Goal: Check status

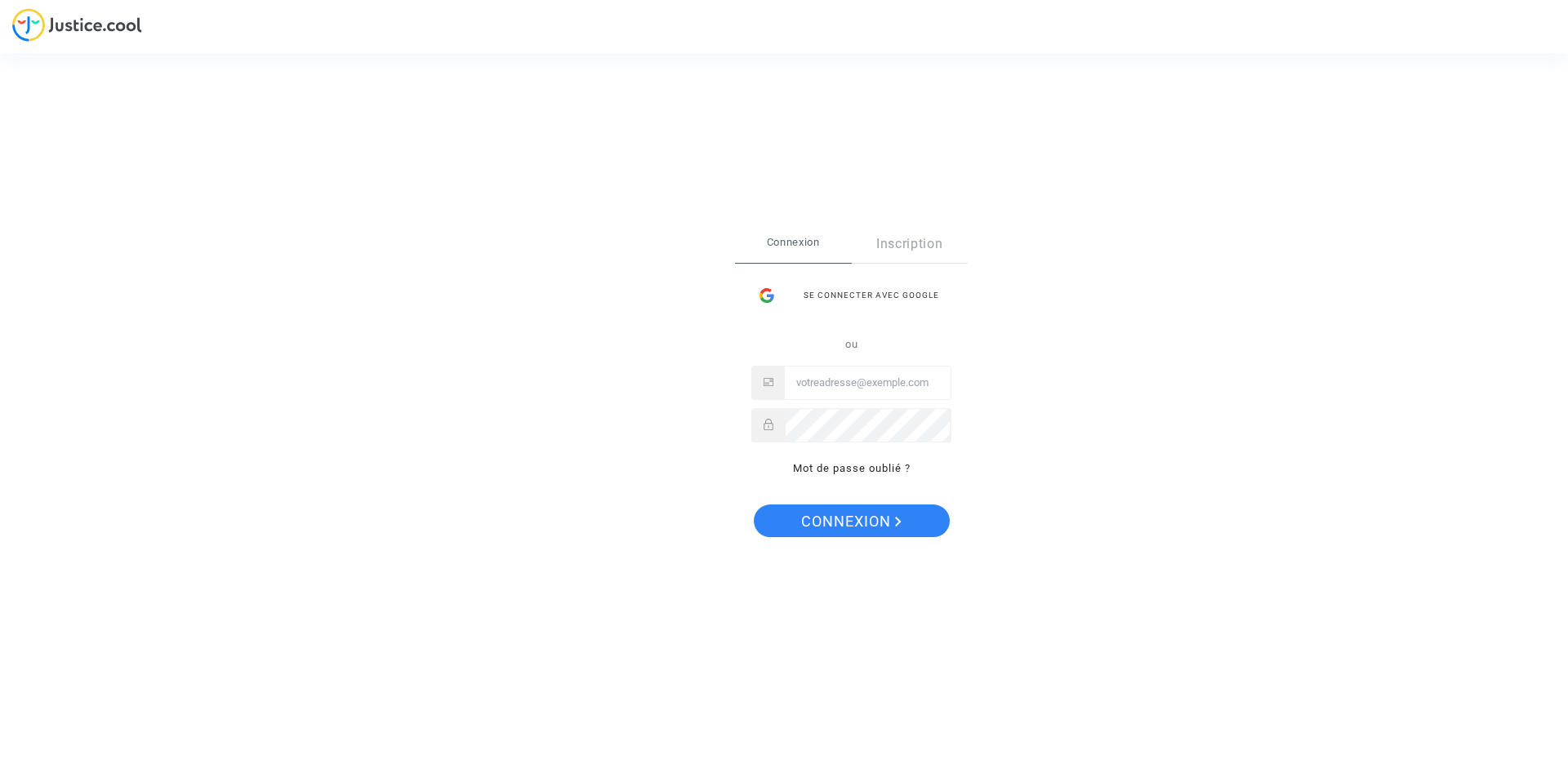
click at [847, 376] on input "Email" at bounding box center [867, 383] width 166 height 33
type input "thibaud.bennet@outlook.com"
click at [835, 514] on span "Connexion" at bounding box center [850, 522] width 100 height 34
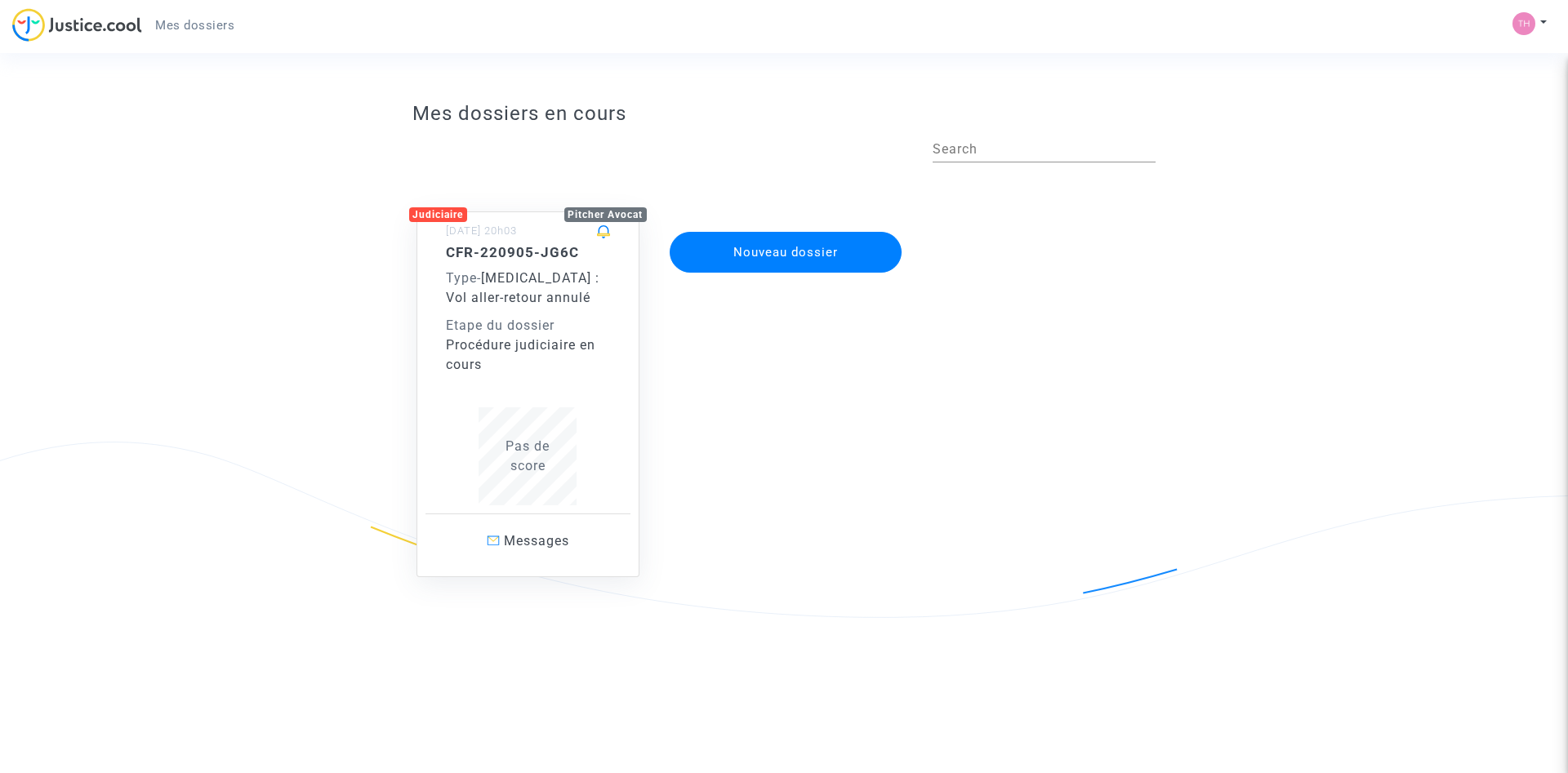
click at [511, 340] on div "Procédure judiciaire en cours" at bounding box center [528, 355] width 165 height 40
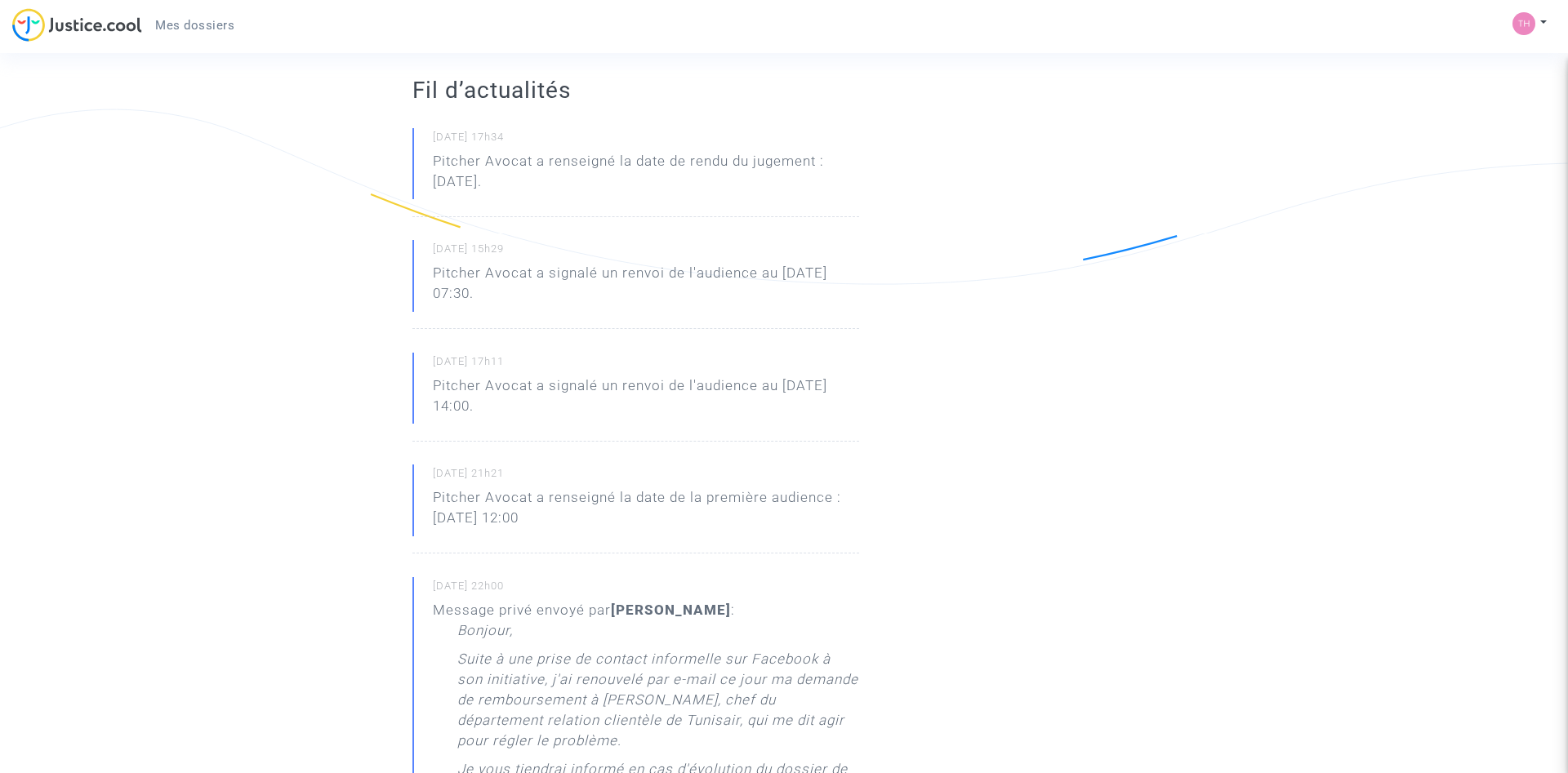
scroll to position [583, 0]
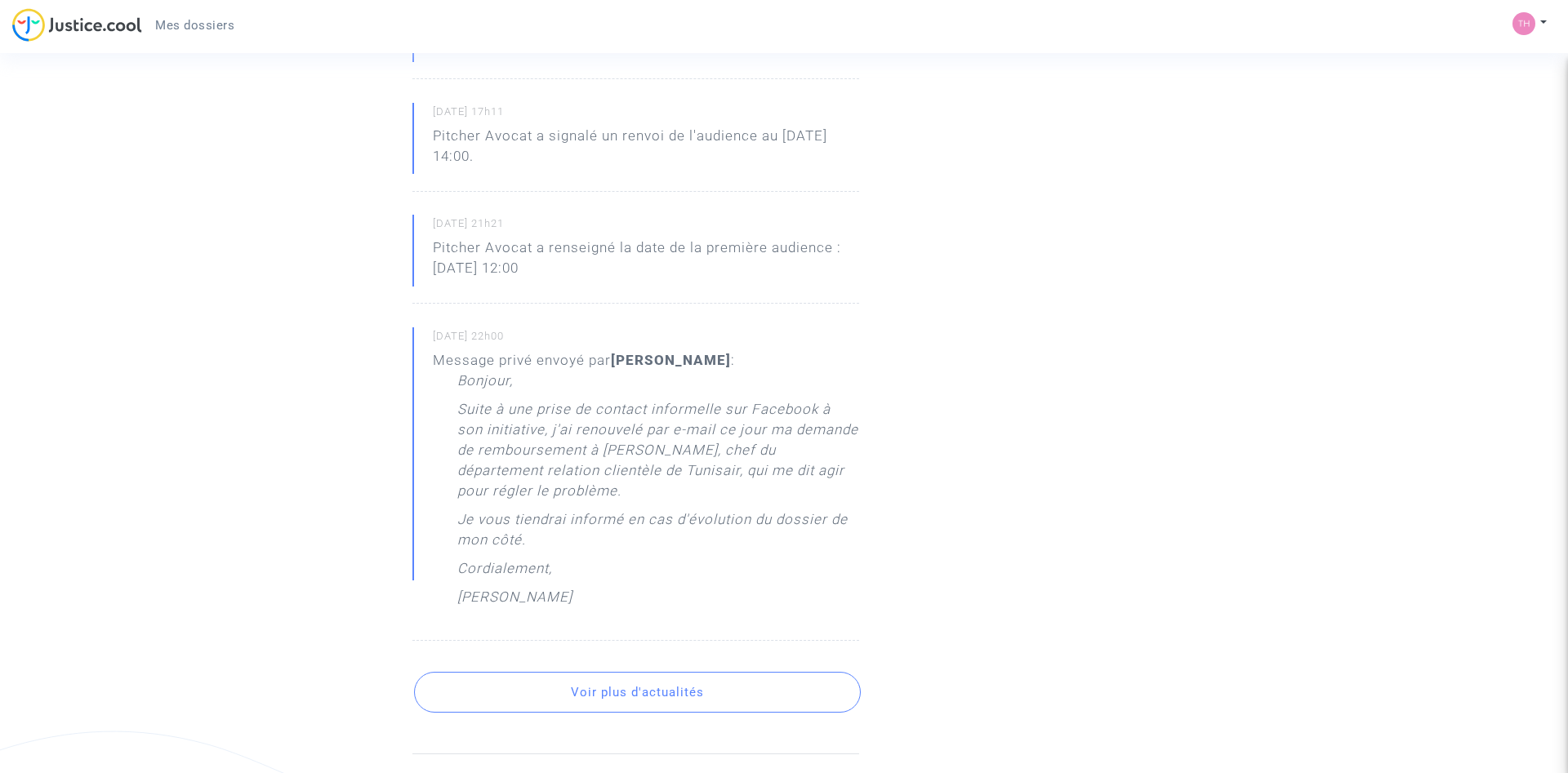
click at [685, 674] on button "Voir plus d'actualités" at bounding box center [637, 692] width 447 height 41
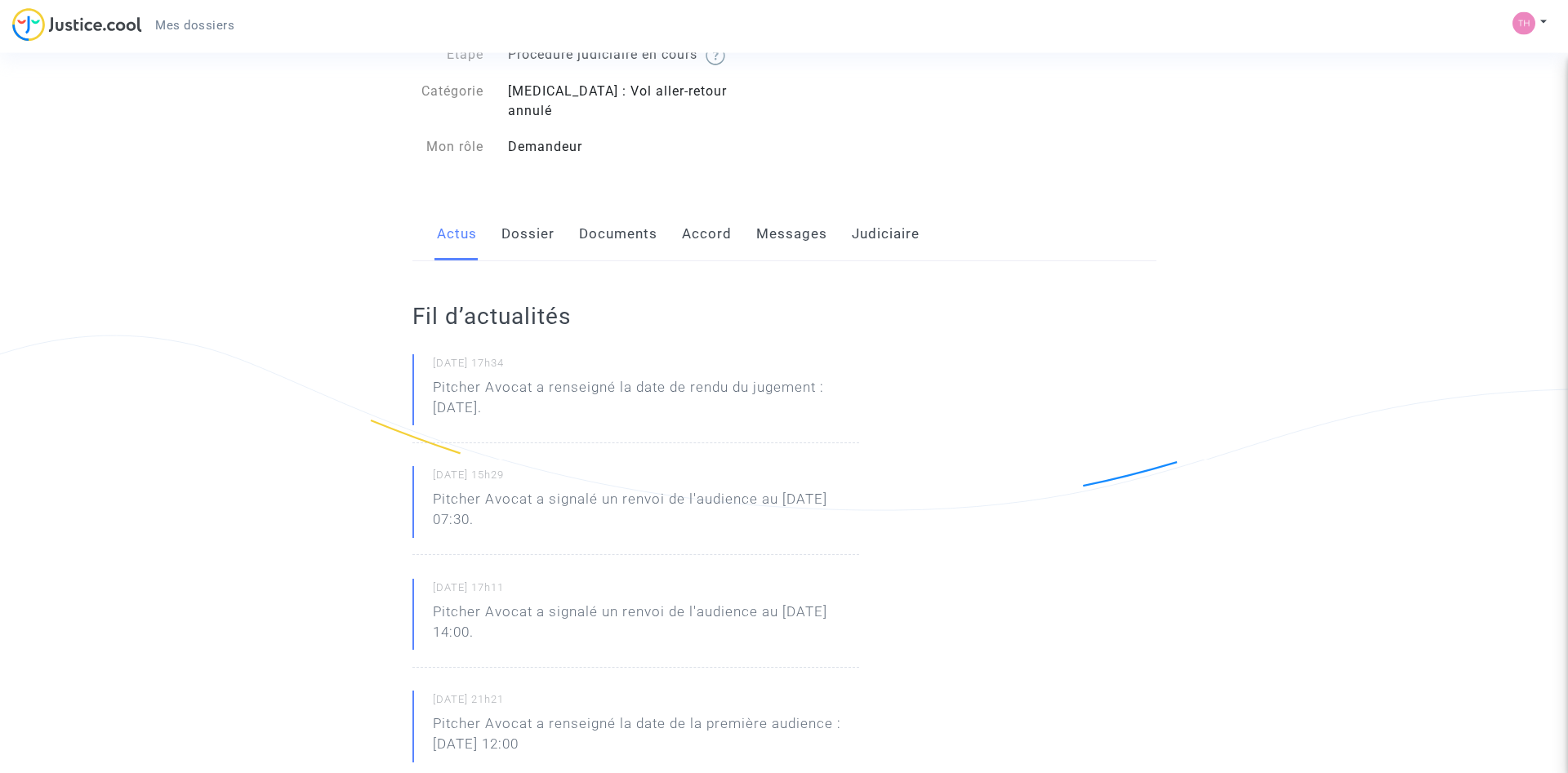
scroll to position [0, 0]
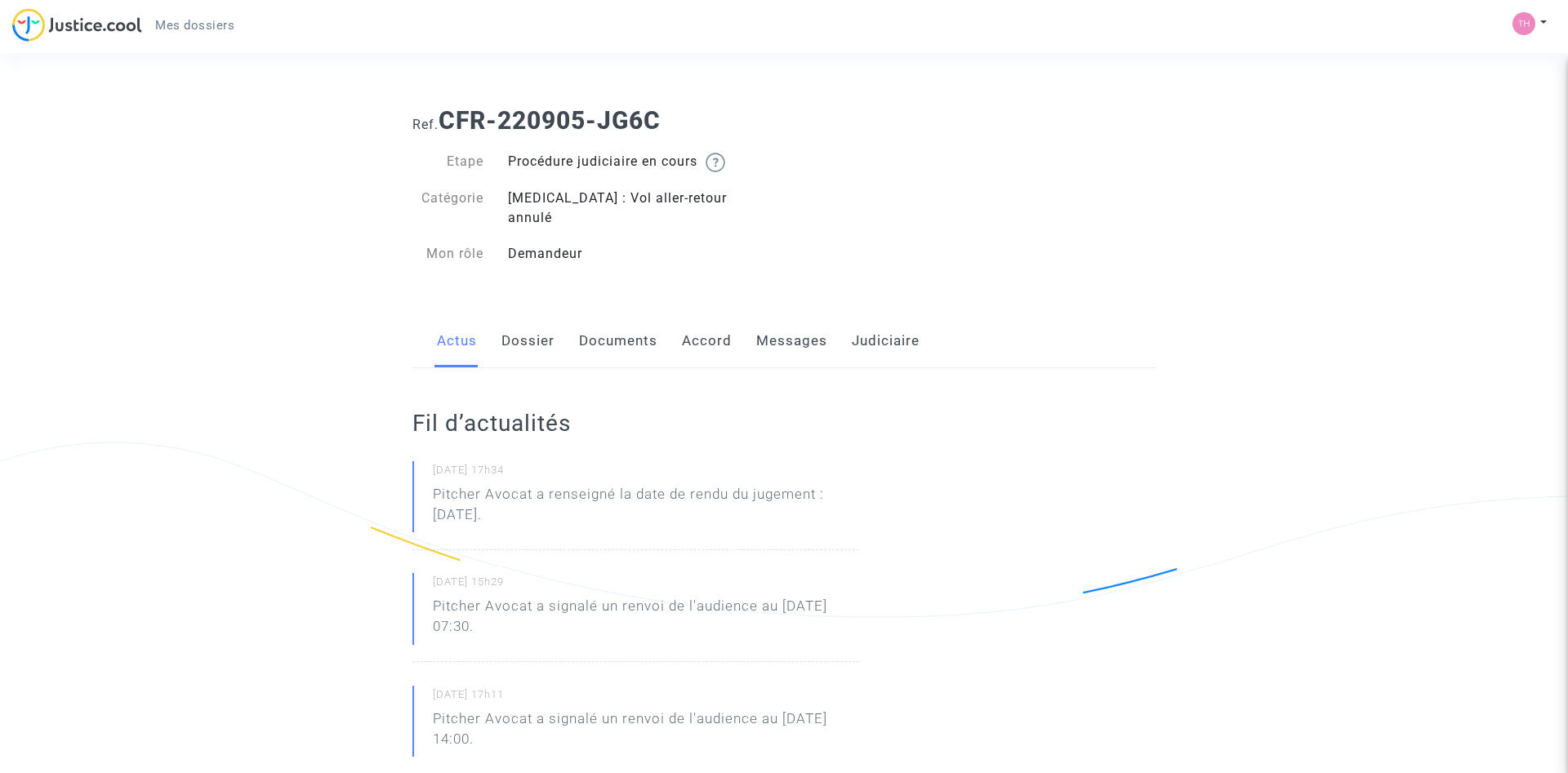
click at [543, 326] on link "Dossier" at bounding box center [527, 341] width 53 height 54
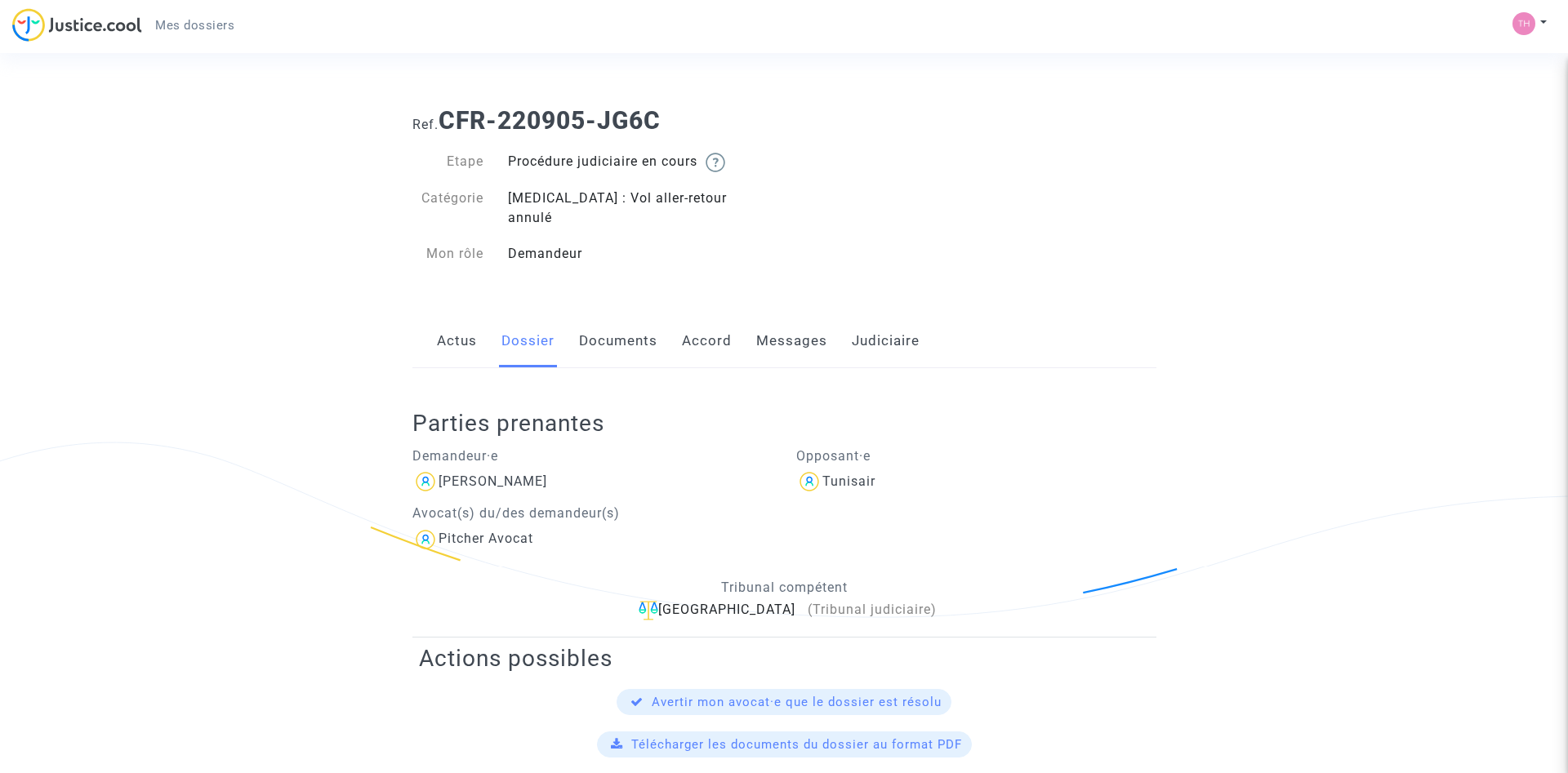
click at [608, 328] on link "Documents" at bounding box center [617, 341] width 78 height 54
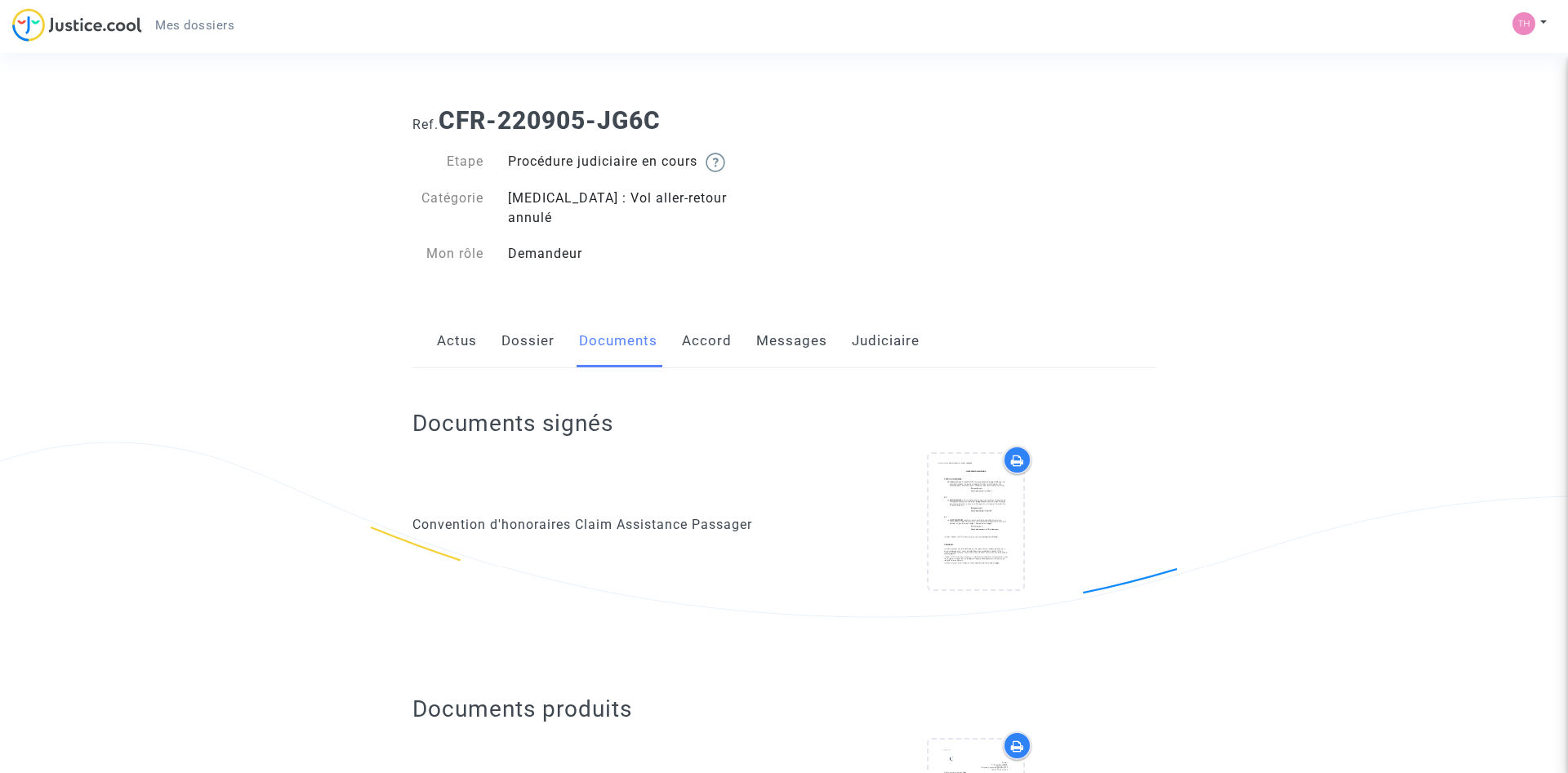
click at [718, 327] on link "Accord" at bounding box center [706, 341] width 50 height 54
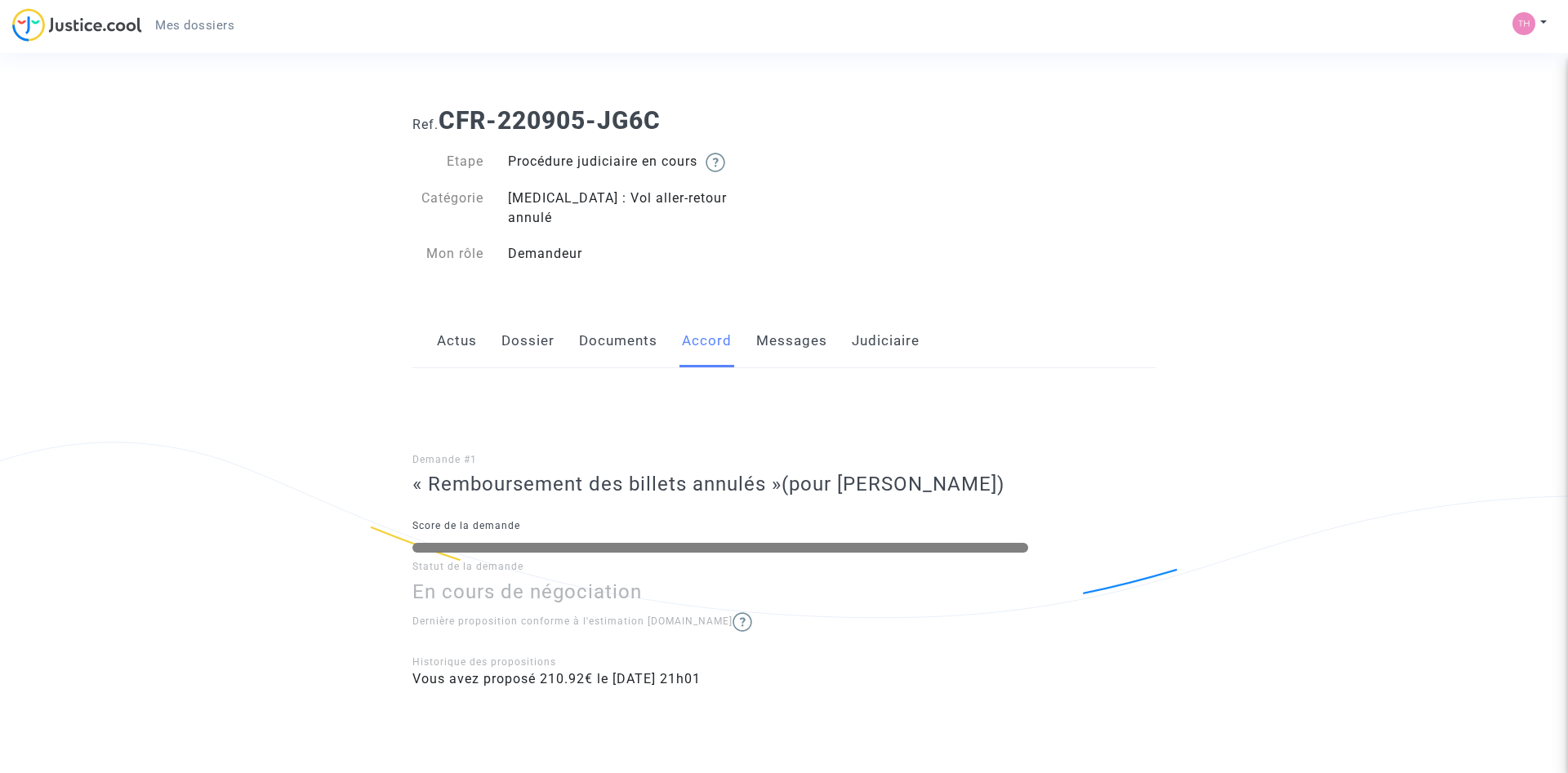
click at [779, 320] on link "Messages" at bounding box center [792, 341] width 71 height 54
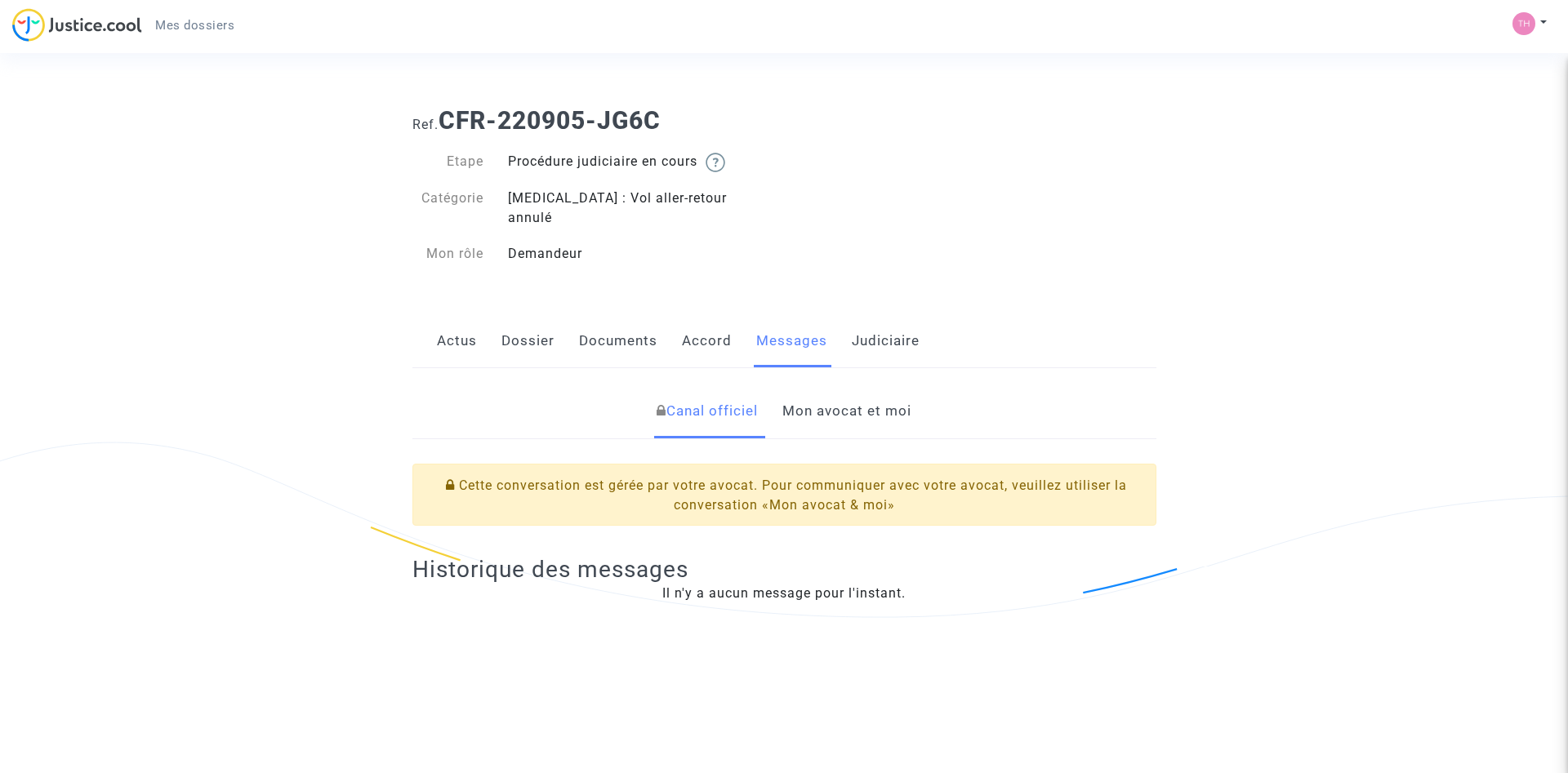
click at [823, 388] on link "Mon avocat et moi" at bounding box center [846, 411] width 129 height 54
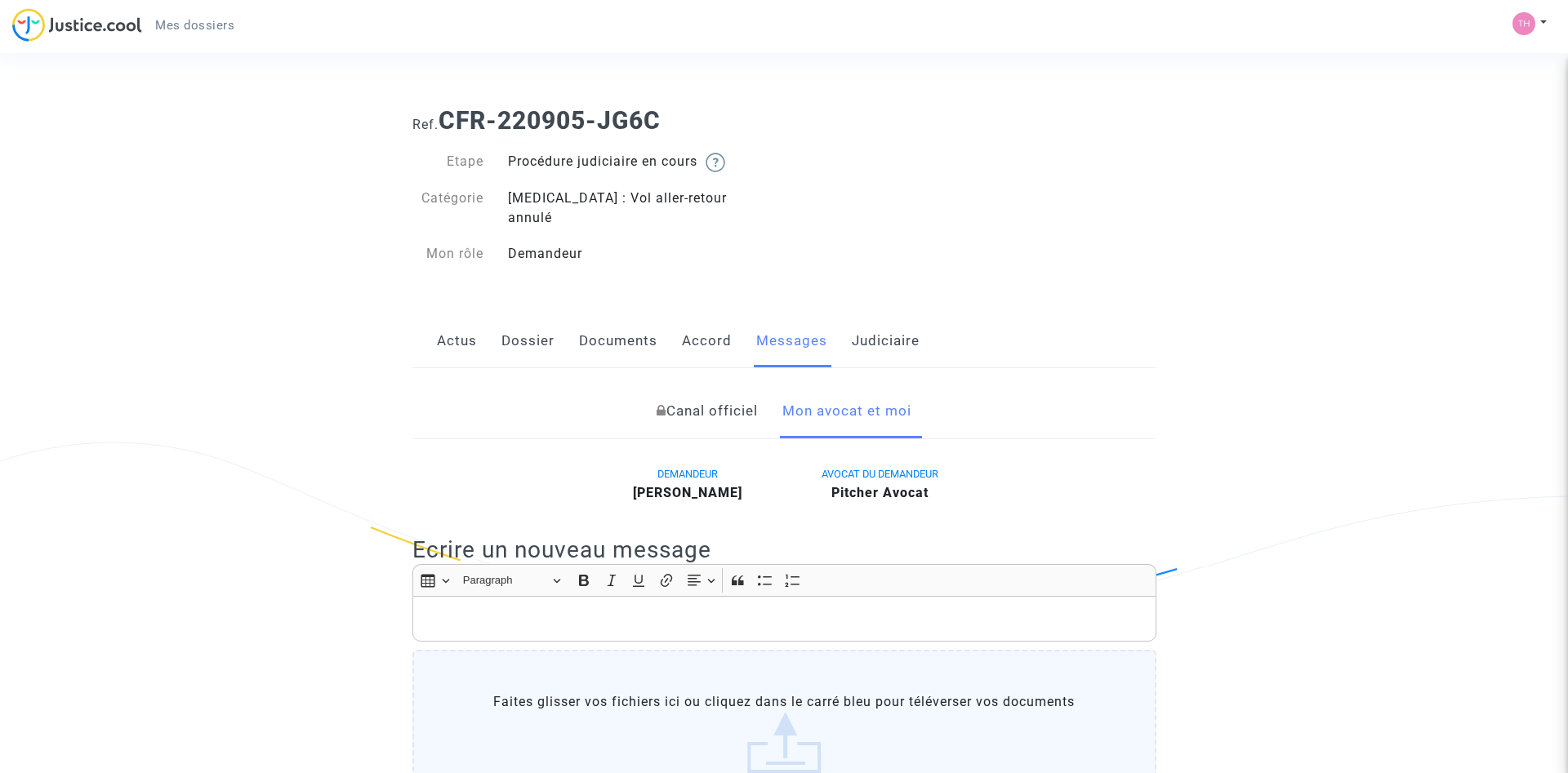
click at [469, 317] on link "Actus" at bounding box center [457, 341] width 40 height 54
